Goal: Task Accomplishment & Management: Use online tool/utility

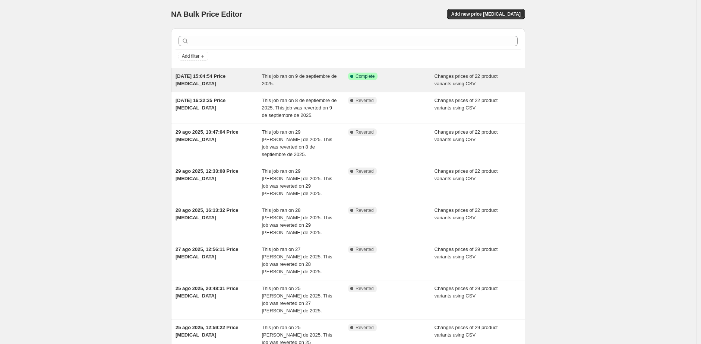
click at [302, 77] on span "This job ran on 9 de septiembre de 2025." at bounding box center [299, 79] width 75 height 13
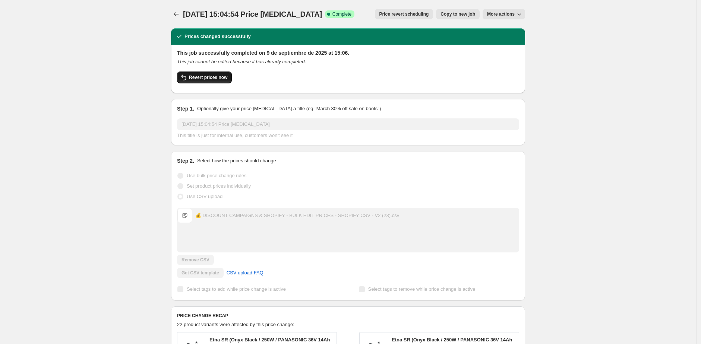
click at [214, 81] on button "Revert prices now" at bounding box center [204, 78] width 55 height 12
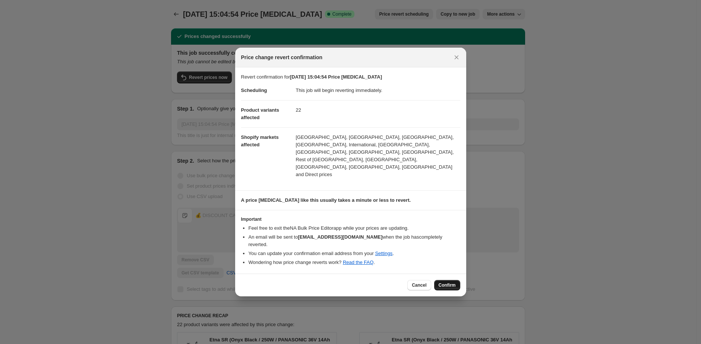
click at [442, 283] on span "Confirm" at bounding box center [447, 286] width 17 height 6
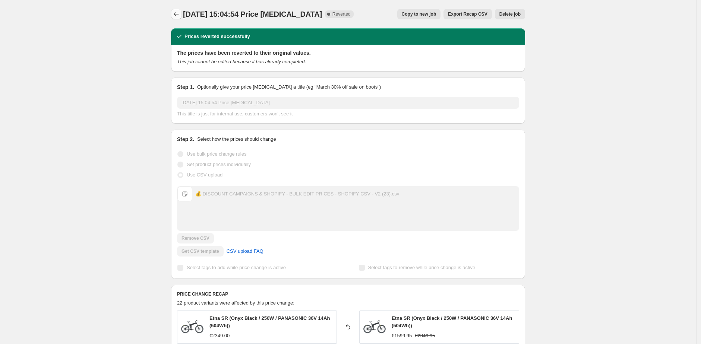
click at [180, 16] on icon "Price change jobs" at bounding box center [176, 13] width 7 height 7
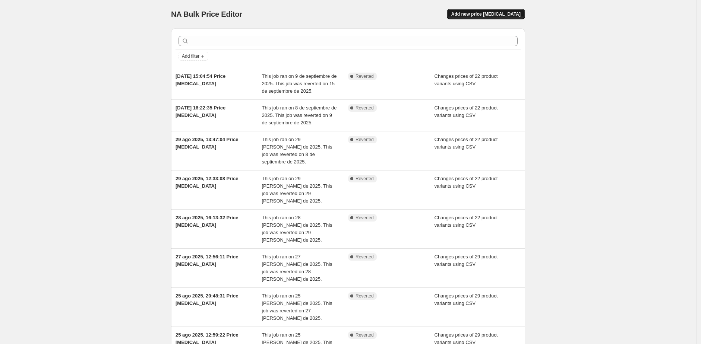
click at [503, 17] on button "Add new price change job" at bounding box center [486, 14] width 78 height 10
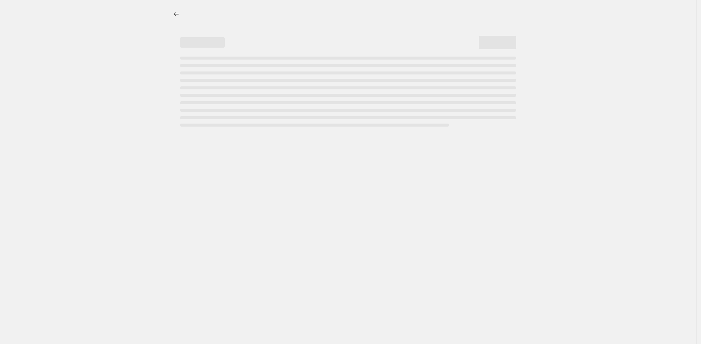
select select "percentage"
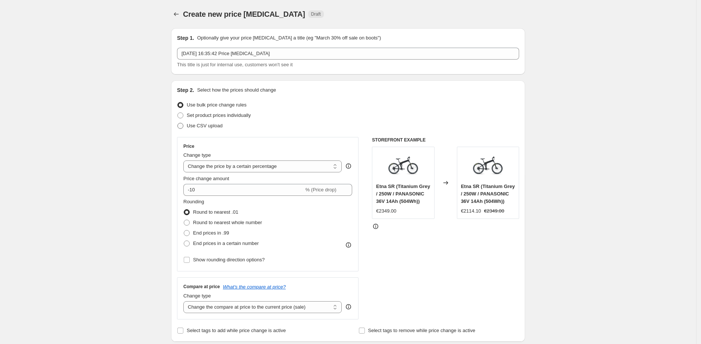
click at [205, 124] on span "Use CSV upload" at bounding box center [205, 126] width 36 height 6
click at [178, 123] on input "Use CSV upload" at bounding box center [177, 123] width 0 height 0
radio input "true"
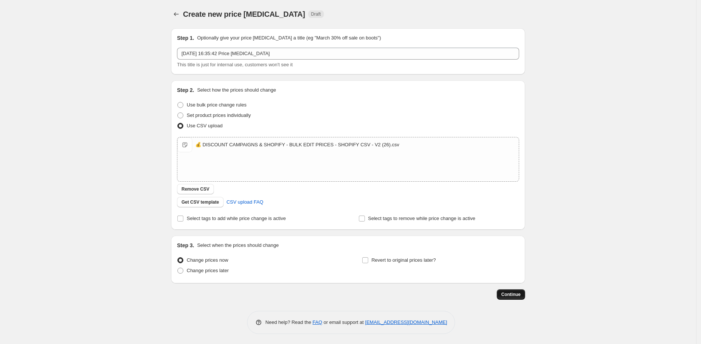
click at [516, 295] on span "Continue" at bounding box center [510, 295] width 19 height 6
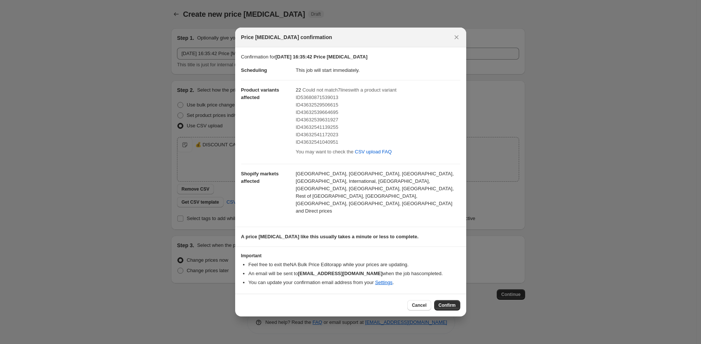
click at [448, 301] on div "Cancel Confirm" at bounding box center [350, 305] width 231 height 23
click at [448, 300] on button "Confirm" at bounding box center [447, 305] width 26 height 10
